Goal: Task Accomplishment & Management: Use online tool/utility

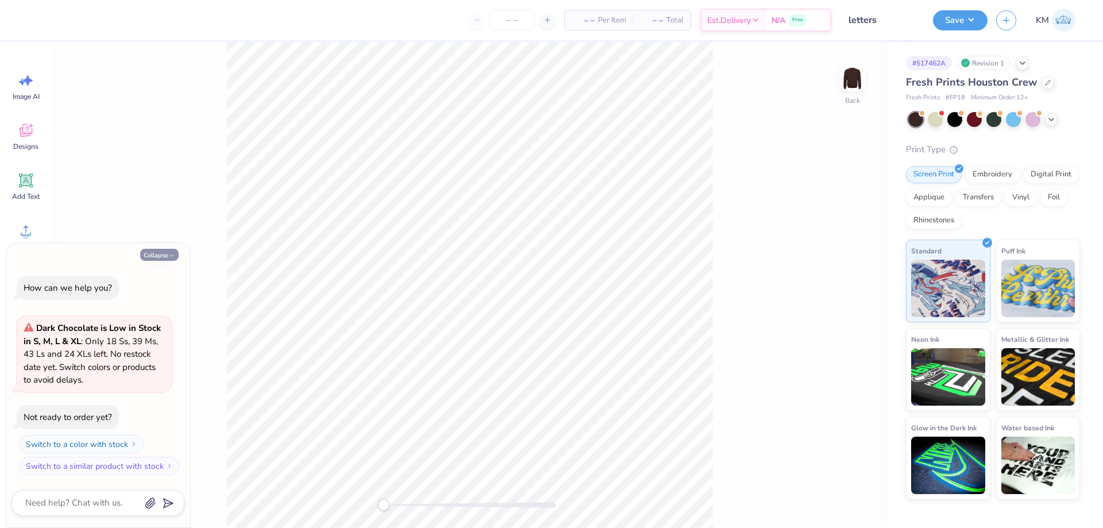
click at [153, 251] on button "Collapse" at bounding box center [159, 255] width 38 height 12
type textarea "x"
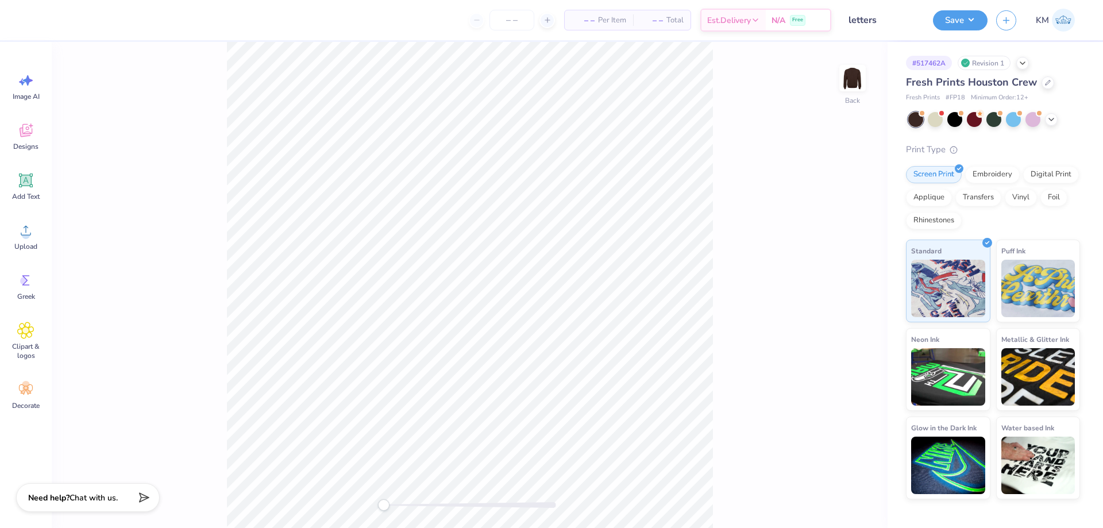
click at [129, 225] on div "Back" at bounding box center [470, 285] width 836 height 486
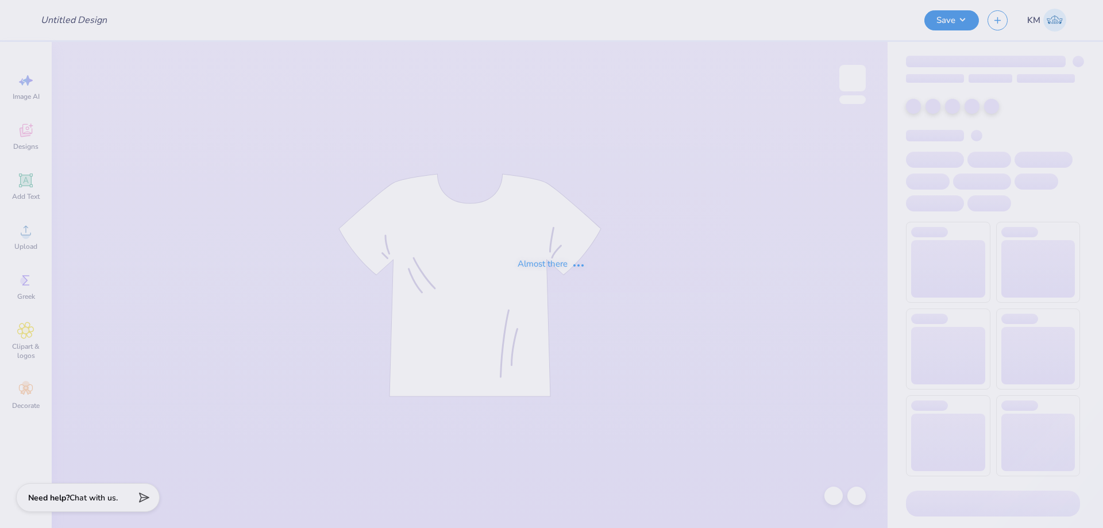
type input "letters"
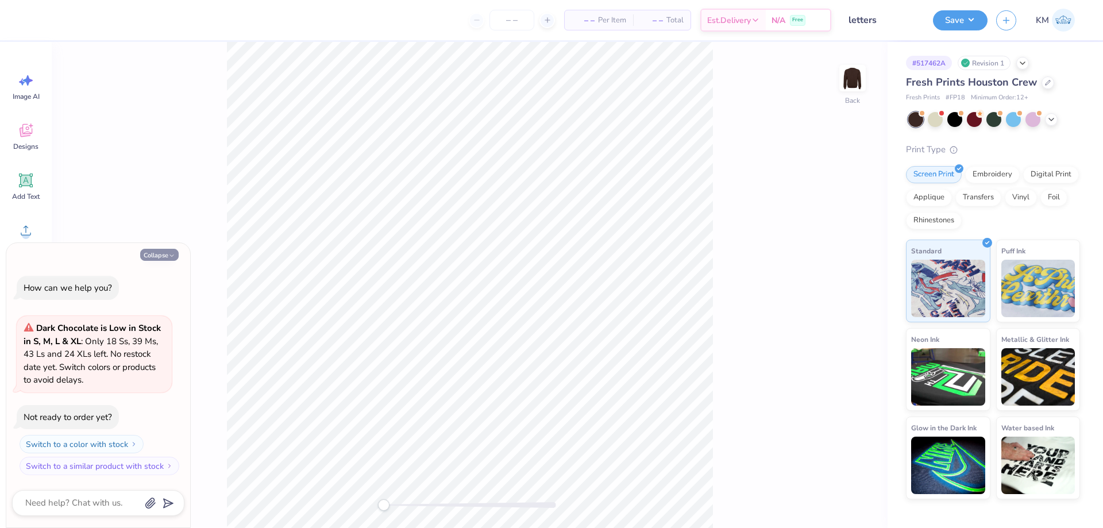
click at [140, 258] on button "Collapse" at bounding box center [159, 255] width 38 height 12
type textarea "x"
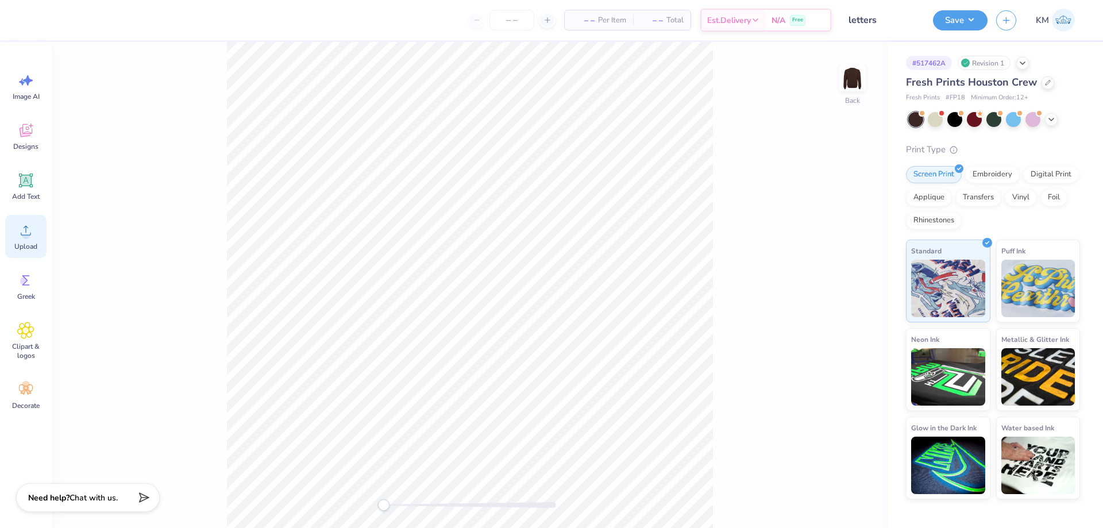
click at [32, 236] on icon at bounding box center [25, 230] width 17 height 17
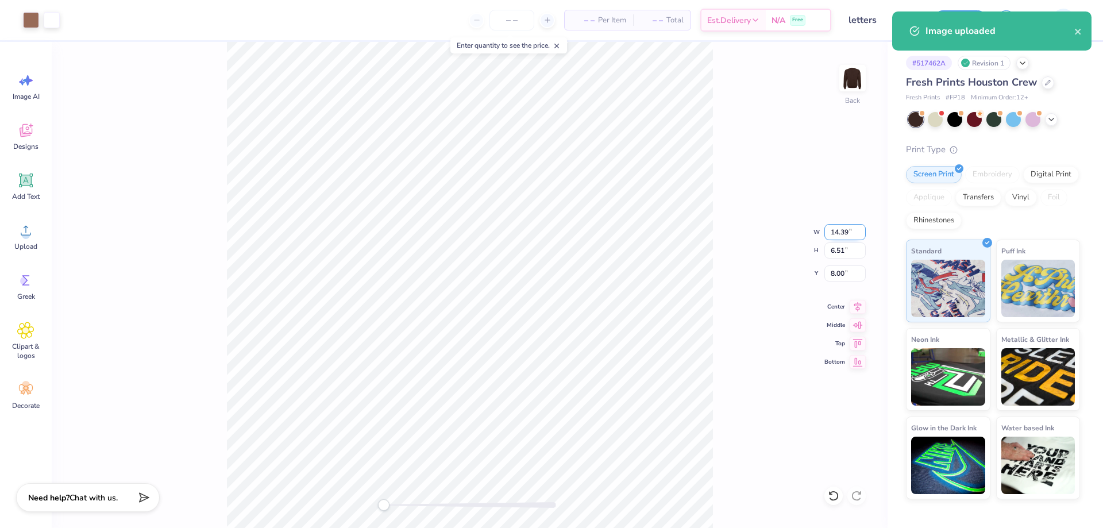
click at [834, 233] on input "14.39" at bounding box center [844, 232] width 41 height 16
type input "12"
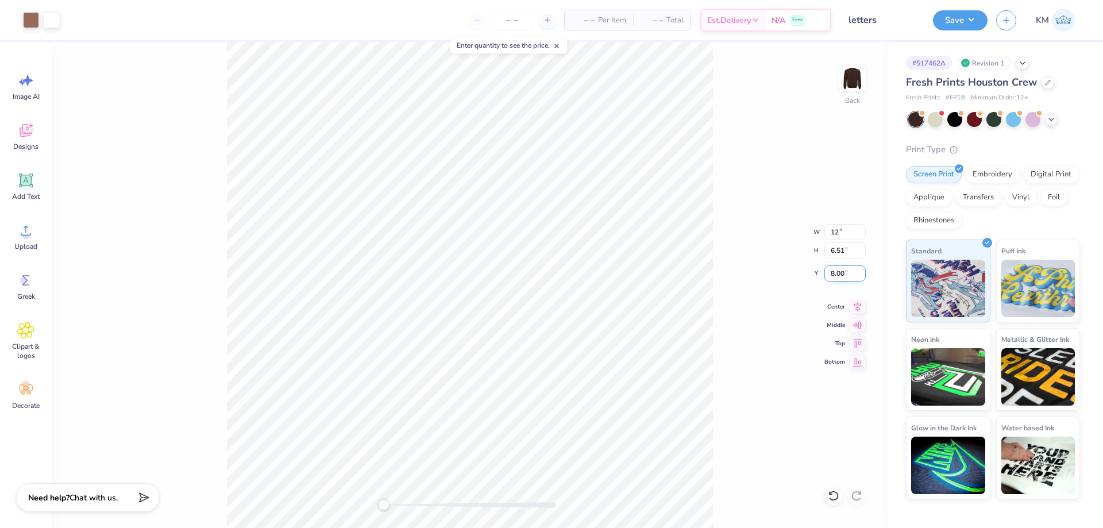
click at [843, 275] on input "8.00" at bounding box center [844, 273] width 41 height 16
type input "3"
click at [840, 271] on input "2.55" at bounding box center [844, 273] width 41 height 16
type input "3"
click at [832, 232] on input "12.00" at bounding box center [844, 232] width 41 height 16
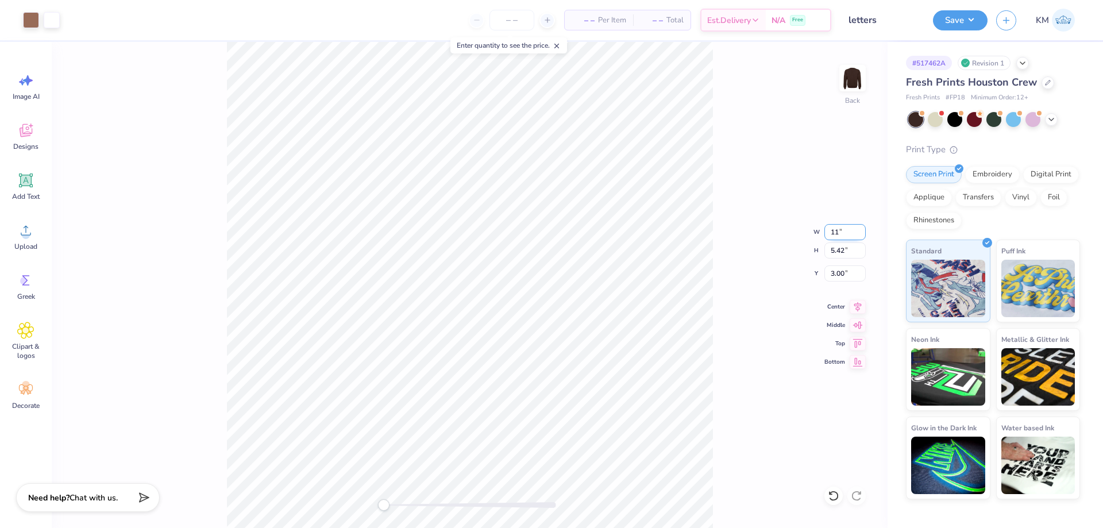
type input "11"
click at [834, 269] on input "3.23" at bounding box center [844, 273] width 41 height 16
type input "3"
click at [26, 247] on span "Upload" at bounding box center [25, 246] width 23 height 9
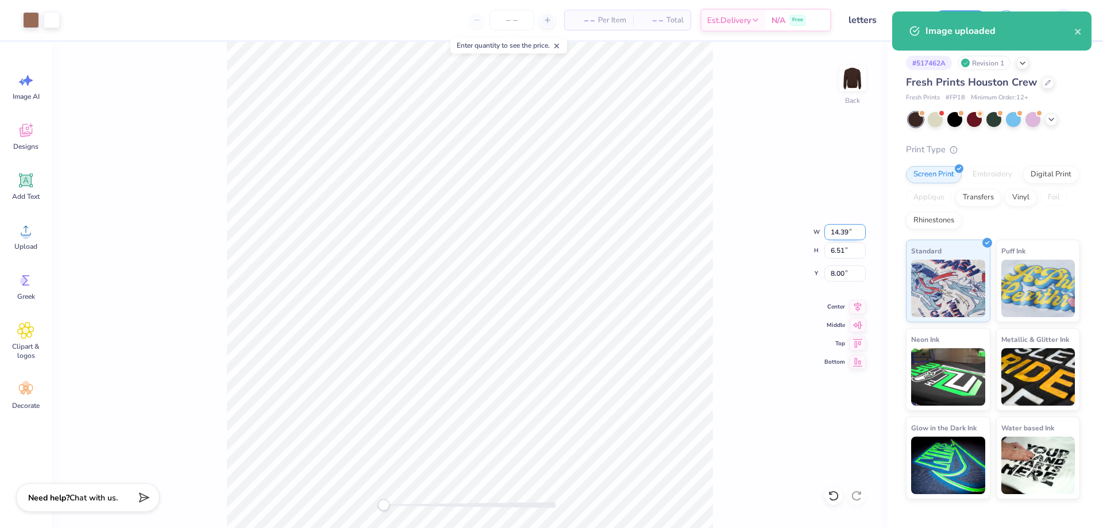
click at [832, 236] on input "14.39" at bounding box center [844, 232] width 41 height 16
type input "11"
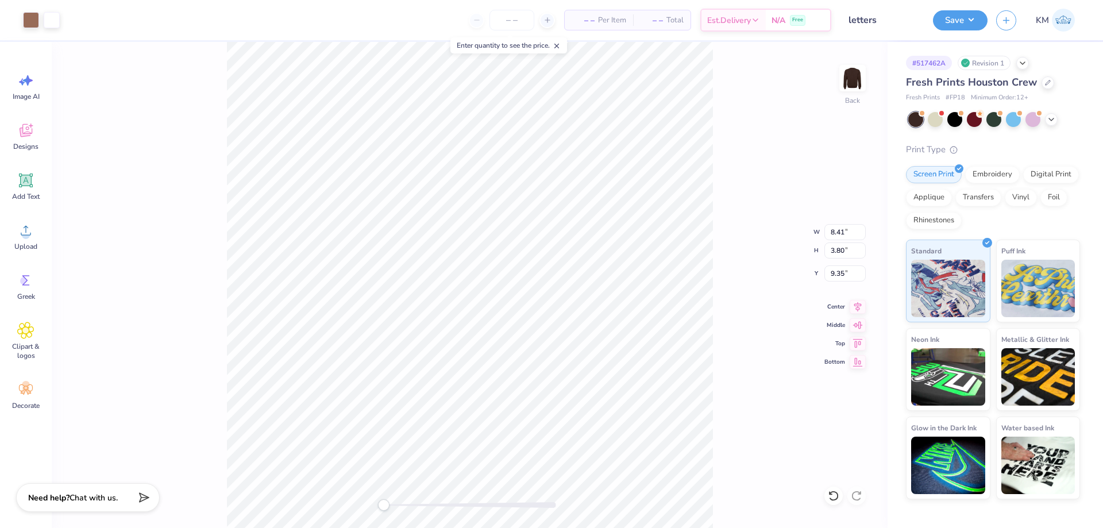
click at [720, 251] on div "Back W 8.41 8.41 " H 3.80 3.80 " Y 9.35 9.35 " Center Middle Top Bottom" at bounding box center [470, 285] width 836 height 486
click at [836, 267] on input "8.76" at bounding box center [844, 273] width 41 height 16
type input "3"
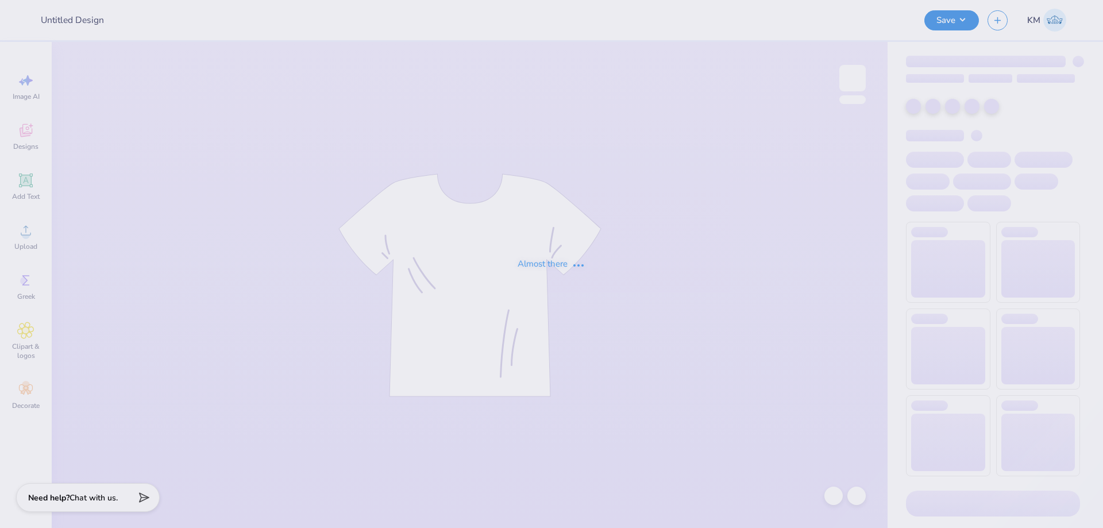
type input "New Mem PR Drop"
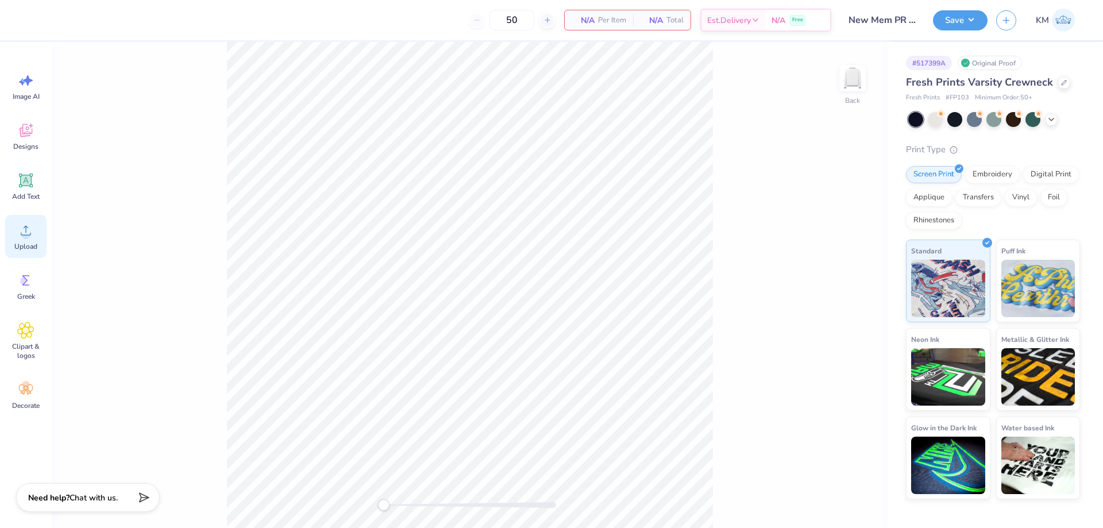
click at [38, 237] on div "Upload" at bounding box center [25, 236] width 41 height 43
click at [26, 252] on div "Upload" at bounding box center [25, 236] width 41 height 43
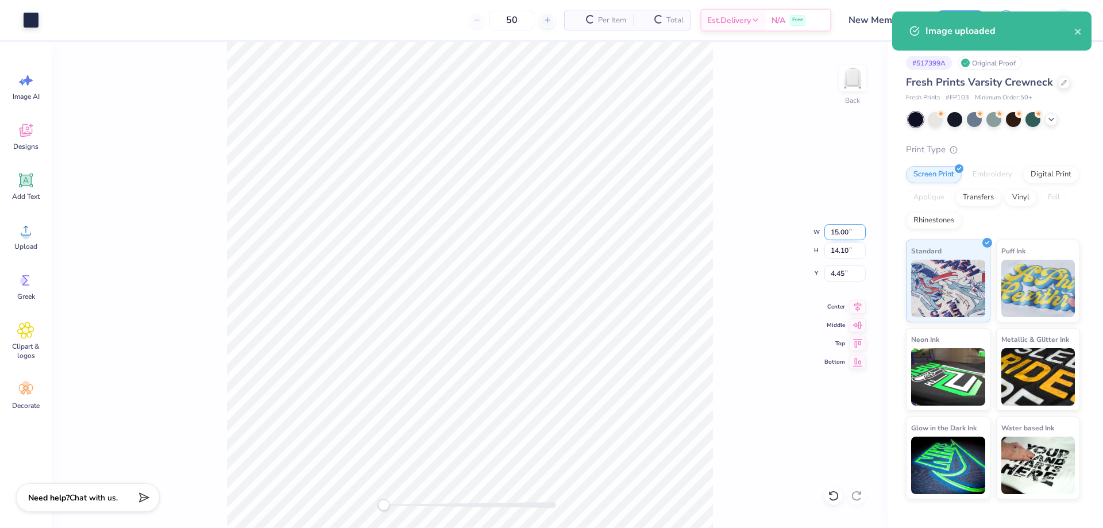
click at [830, 229] on input "15.00" at bounding box center [844, 232] width 41 height 16
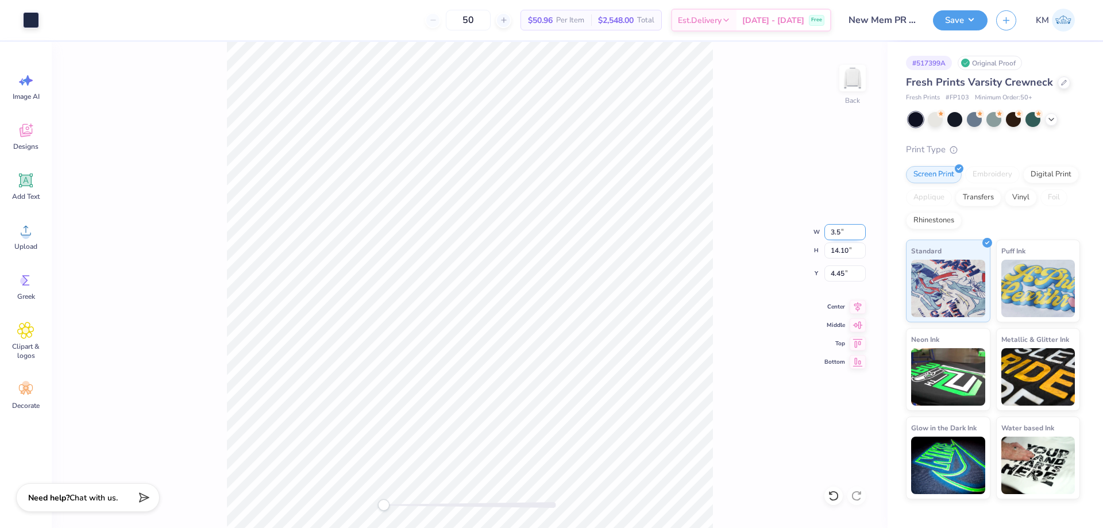
type input "3.5"
click at [842, 271] on input "9.85" at bounding box center [844, 273] width 41 height 16
type input "3"
click at [29, 236] on circle at bounding box center [26, 235] width 8 height 8
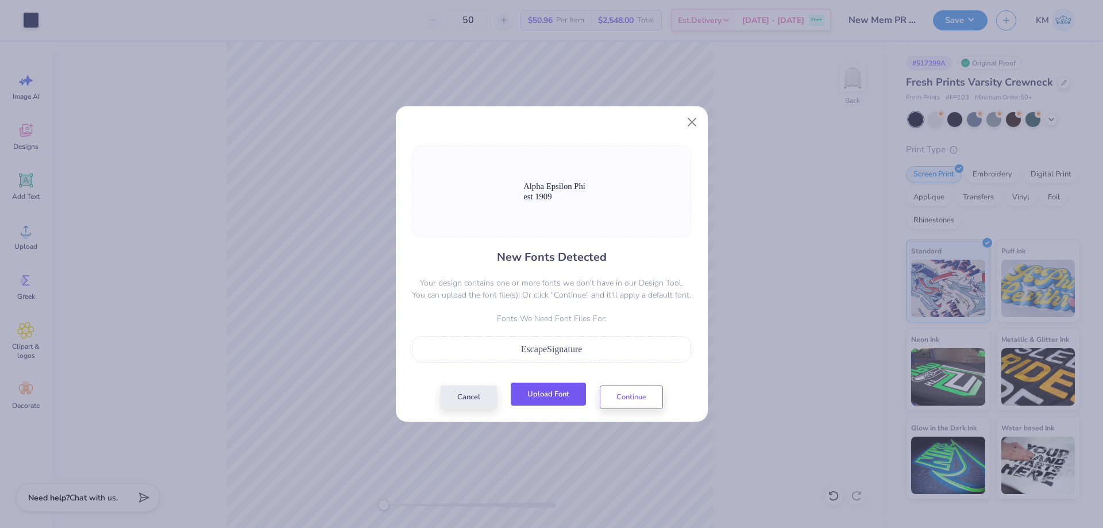
click at [554, 388] on button "Upload Font" at bounding box center [548, 395] width 75 height 24
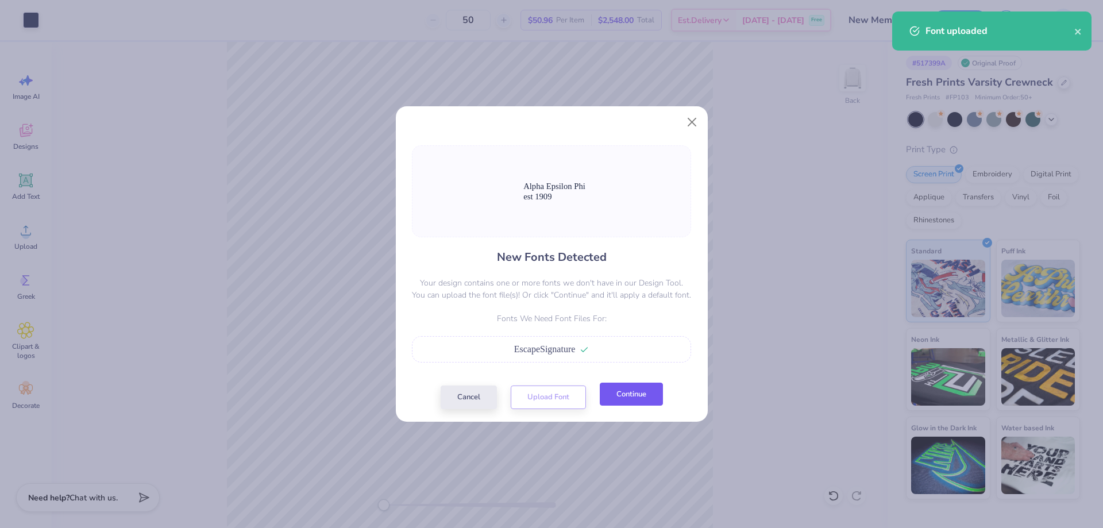
click at [620, 390] on button "Continue" at bounding box center [631, 395] width 63 height 24
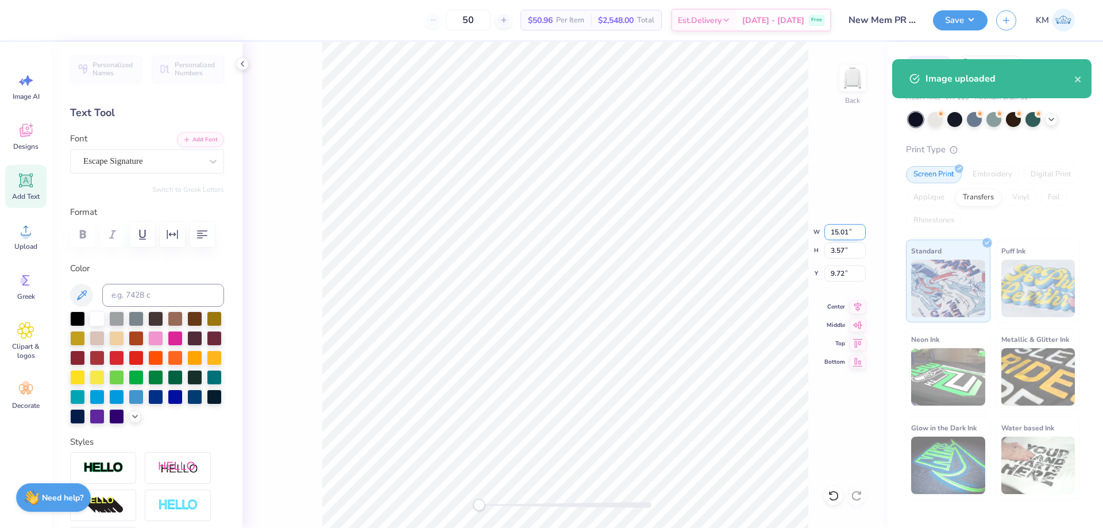
click at [839, 231] on input "15.01" at bounding box center [844, 232] width 41 height 16
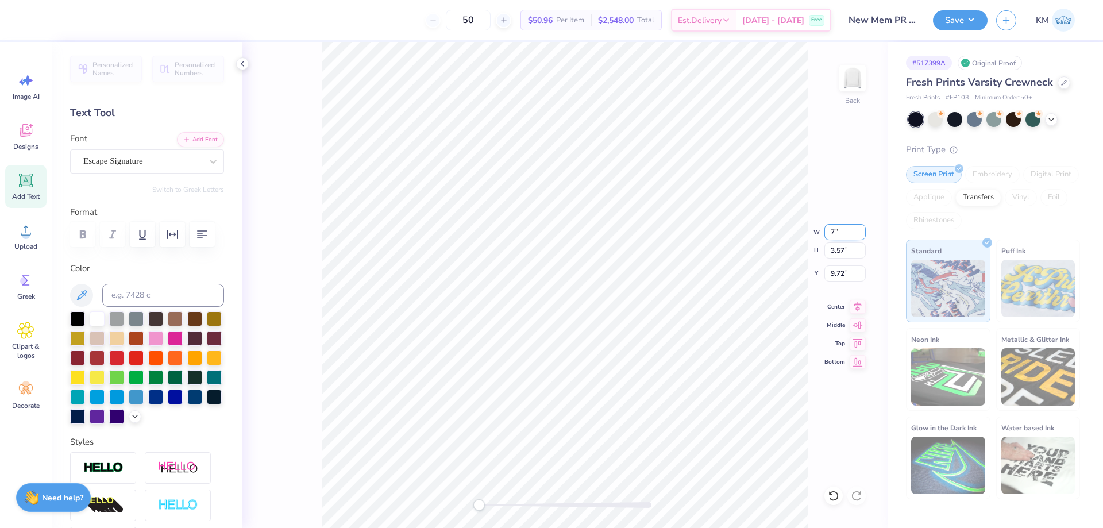
type input "7"
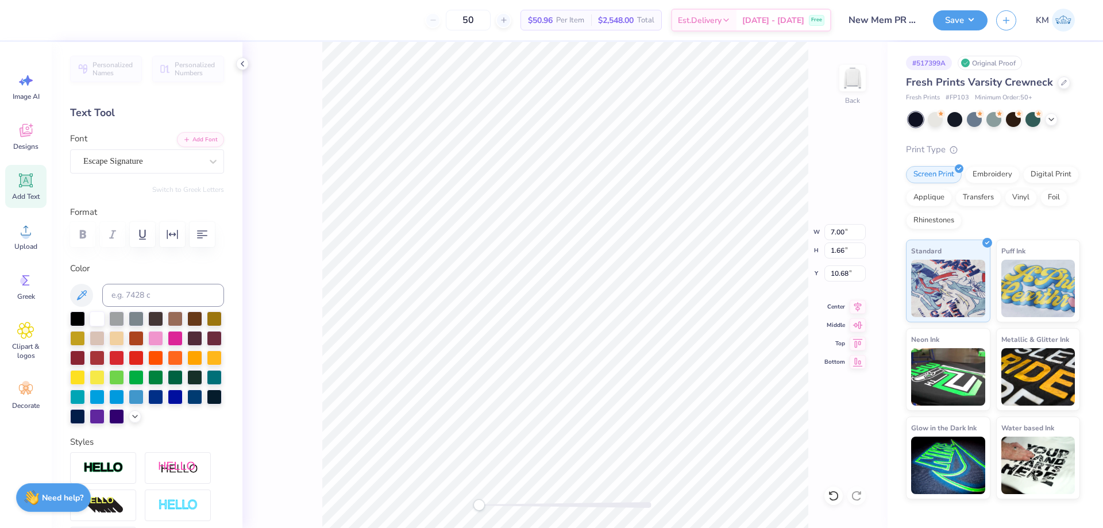
scroll to position [9, 1]
click at [839, 232] on input "7.00" at bounding box center [844, 232] width 41 height 16
type input "19.67"
type input "9"
click at [836, 497] on icon at bounding box center [833, 495] width 11 height 11
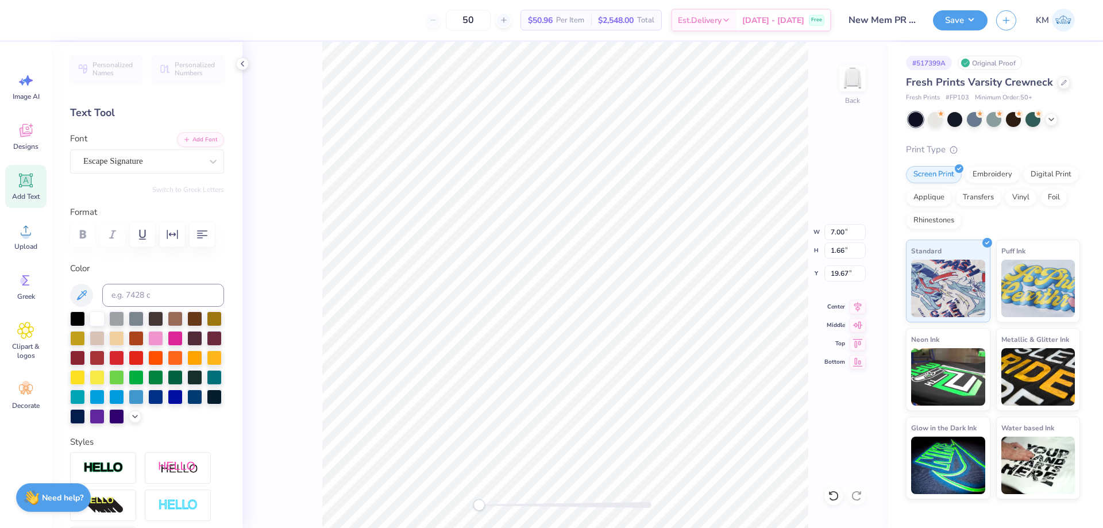
scroll to position [9, 2]
click at [837, 229] on input "7.00" at bounding box center [844, 232] width 41 height 16
type input "11.50"
type input "9"
click at [842, 231] on input "11.57" at bounding box center [844, 232] width 41 height 16
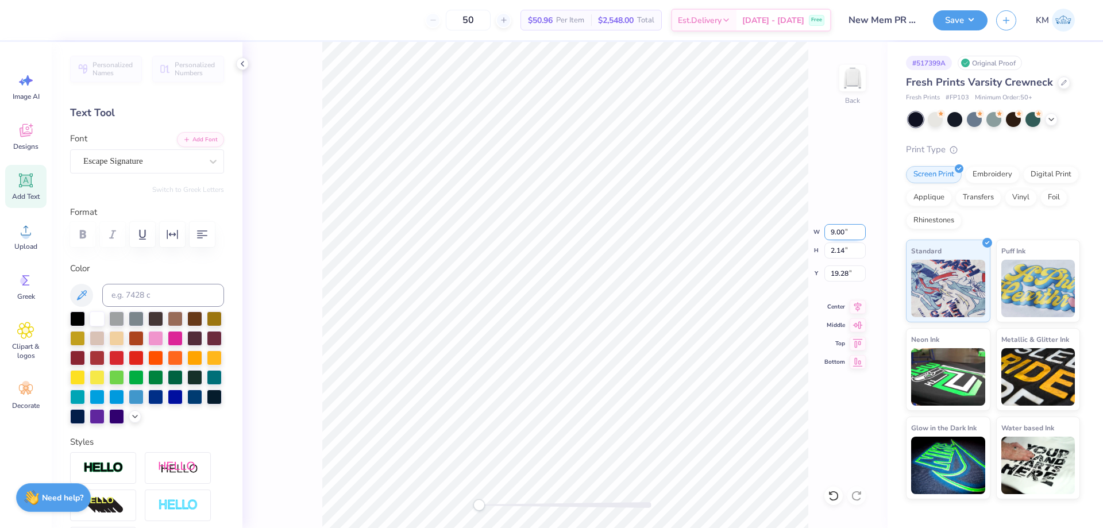
click at [842, 233] on input "9.00" at bounding box center [844, 232] width 41 height 16
type input "8"
drag, startPoint x: 847, startPoint y: 273, endPoint x: 822, endPoint y: 273, distance: 25.3
click at [822, 273] on div "Back W 8.00 8.00 " H 1.90 1.90 " Y 19.54 19.54 " Center Middle Top Bottom" at bounding box center [564, 285] width 645 height 486
click at [849, 277] on input "19.54" at bounding box center [844, 273] width 41 height 16
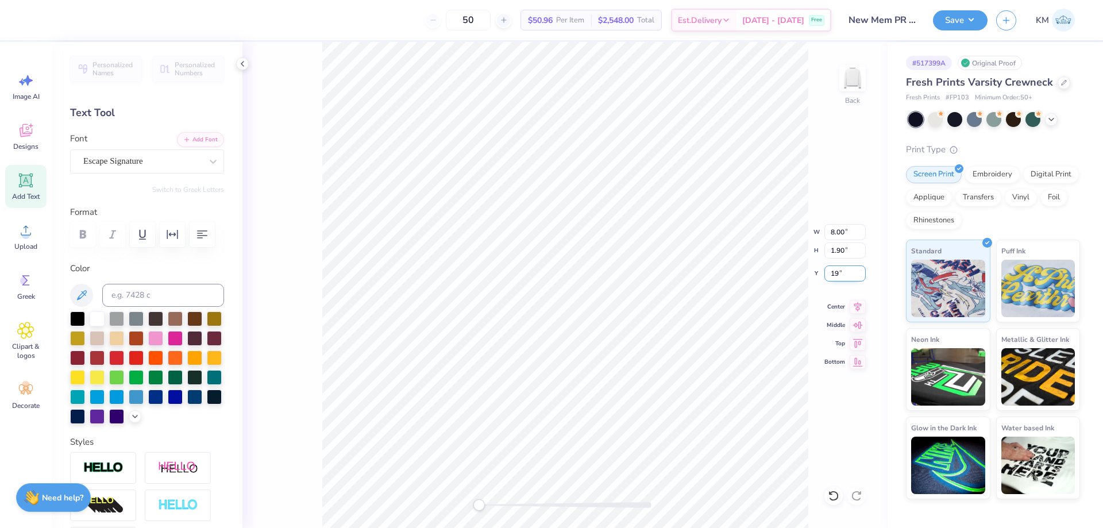
type input "19"
type input "3.50"
type input "3.29"
type input "3.00"
type input "8.00"
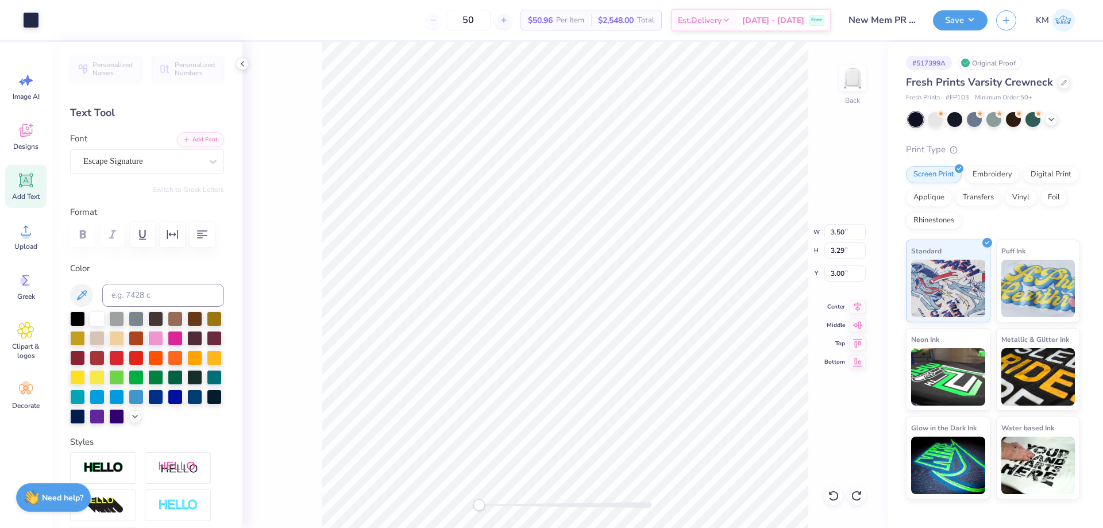
type input "1.90"
type input "19.00"
